Goal: Transaction & Acquisition: Subscribe to service/newsletter

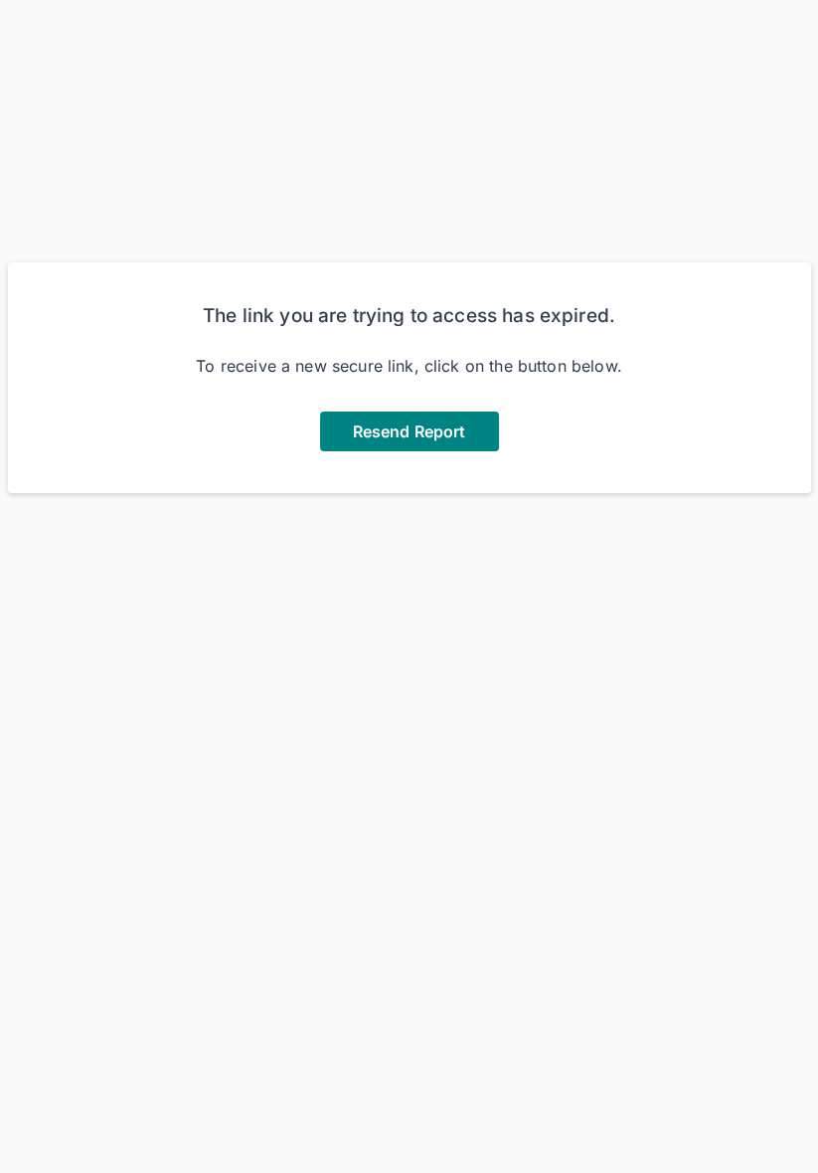
click at [371, 436] on span "Resend Report" at bounding box center [409, 432] width 112 height 20
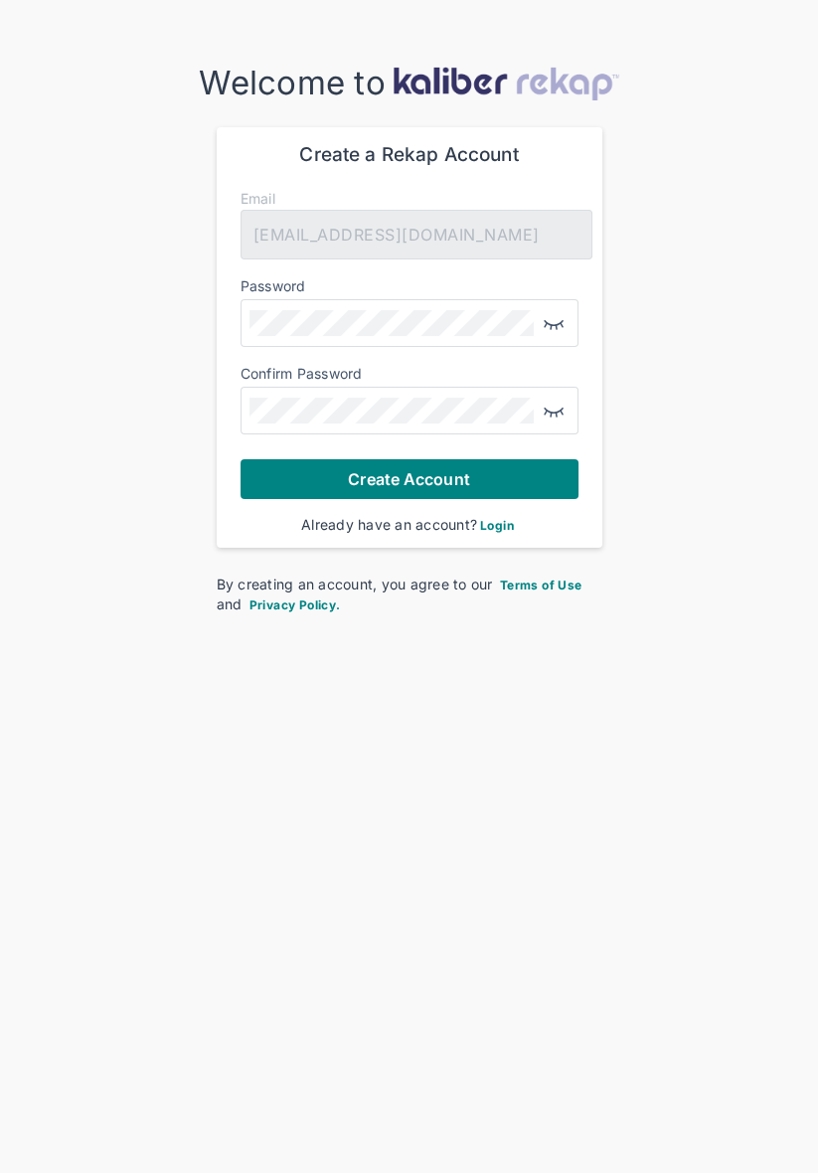
click at [314, 486] on button "Create Account" at bounding box center [410, 479] width 338 height 40
